Goal: Entertainment & Leisure: Consume media (video, audio)

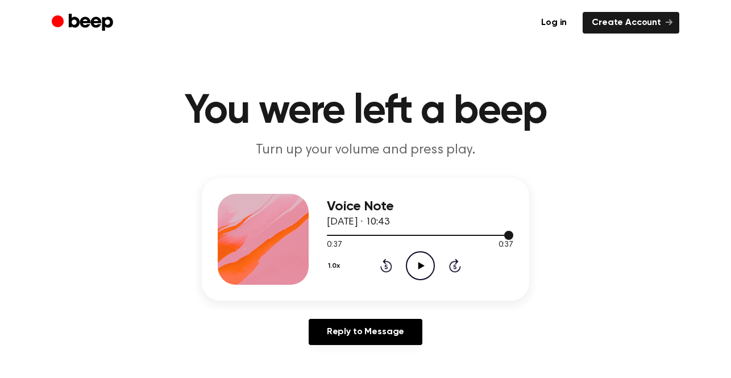
click at [353, 231] on div at bounding box center [420, 234] width 187 height 9
click at [429, 266] on icon "Play Audio" at bounding box center [420, 265] width 29 height 29
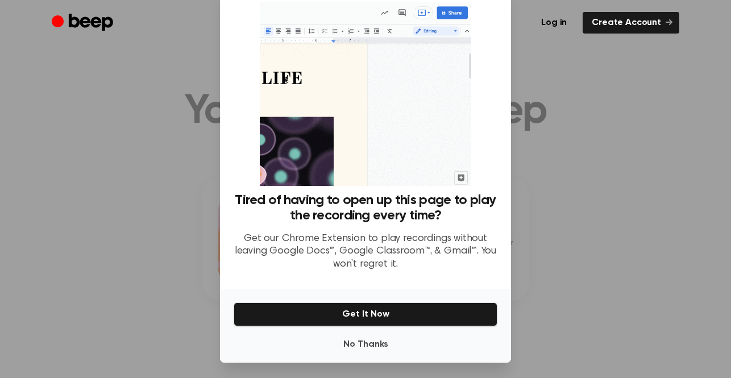
scroll to position [32, 0]
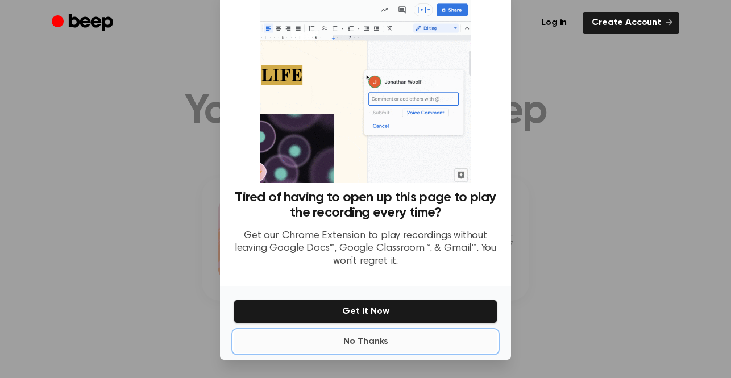
click at [364, 342] on button "No Thanks" at bounding box center [366, 341] width 264 height 23
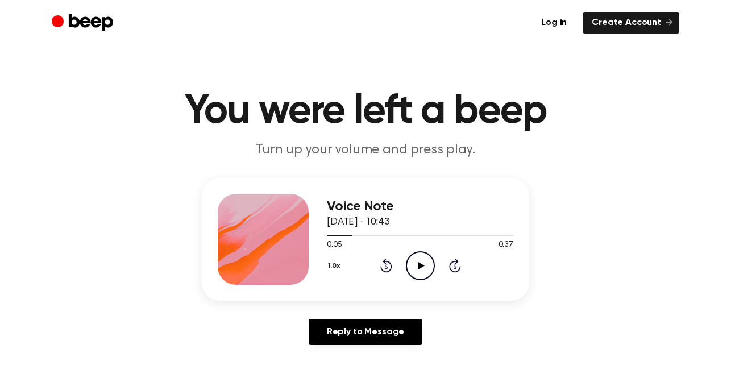
click at [417, 259] on icon "Play Audio" at bounding box center [420, 265] width 29 height 29
click at [362, 232] on div at bounding box center [420, 234] width 187 height 9
click at [426, 265] on icon "Pause Audio" at bounding box center [420, 265] width 29 height 29
click at [421, 263] on icon at bounding box center [421, 265] width 6 height 7
drag, startPoint x: 422, startPoint y: 262, endPoint x: 436, endPoint y: 249, distance: 18.9
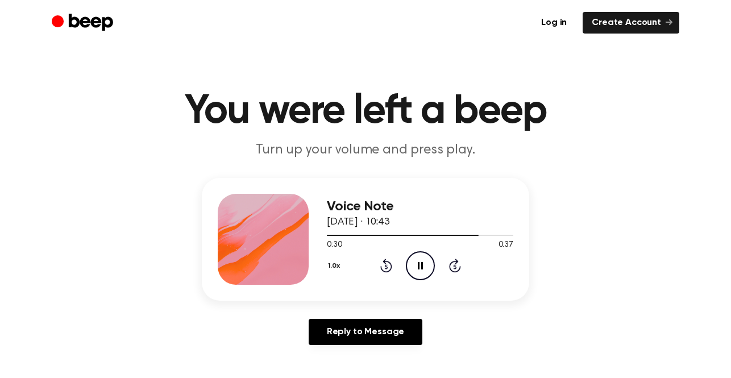
click at [422, 262] on icon at bounding box center [420, 265] width 5 height 7
click at [420, 266] on icon at bounding box center [421, 265] width 6 height 7
click at [440, 235] on div at bounding box center [409, 235] width 165 height 1
click at [422, 256] on icon "Pause Audio" at bounding box center [420, 265] width 29 height 29
click at [491, 230] on div at bounding box center [420, 234] width 187 height 9
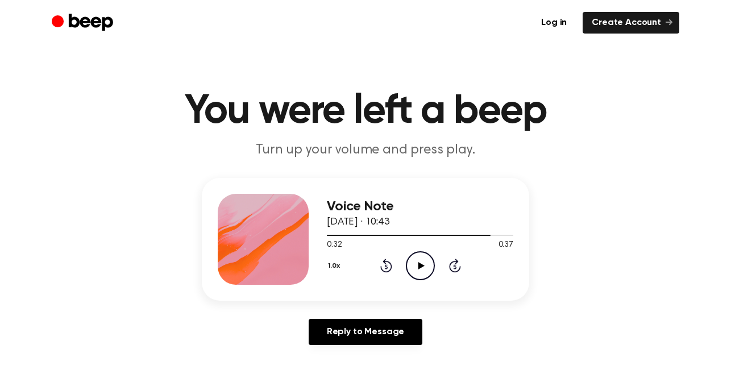
click at [422, 261] on icon "Play Audio" at bounding box center [420, 265] width 29 height 29
click at [421, 271] on icon "Pause Audio" at bounding box center [420, 265] width 29 height 29
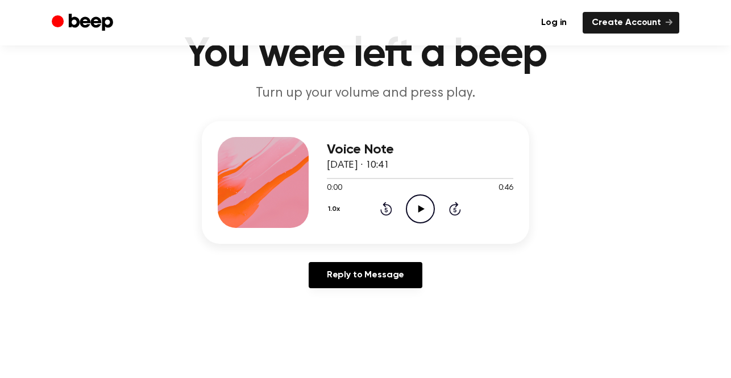
click at [415, 209] on icon "Play Audio" at bounding box center [420, 208] width 29 height 29
click at [422, 217] on icon "Pause Audio" at bounding box center [420, 208] width 29 height 29
click at [420, 214] on icon "Play Audio" at bounding box center [420, 208] width 29 height 29
click at [413, 212] on icon "Pause Audio" at bounding box center [420, 208] width 29 height 29
click at [424, 203] on icon "Play Audio" at bounding box center [420, 208] width 29 height 29
